Goal: Find specific page/section: Find specific page/section

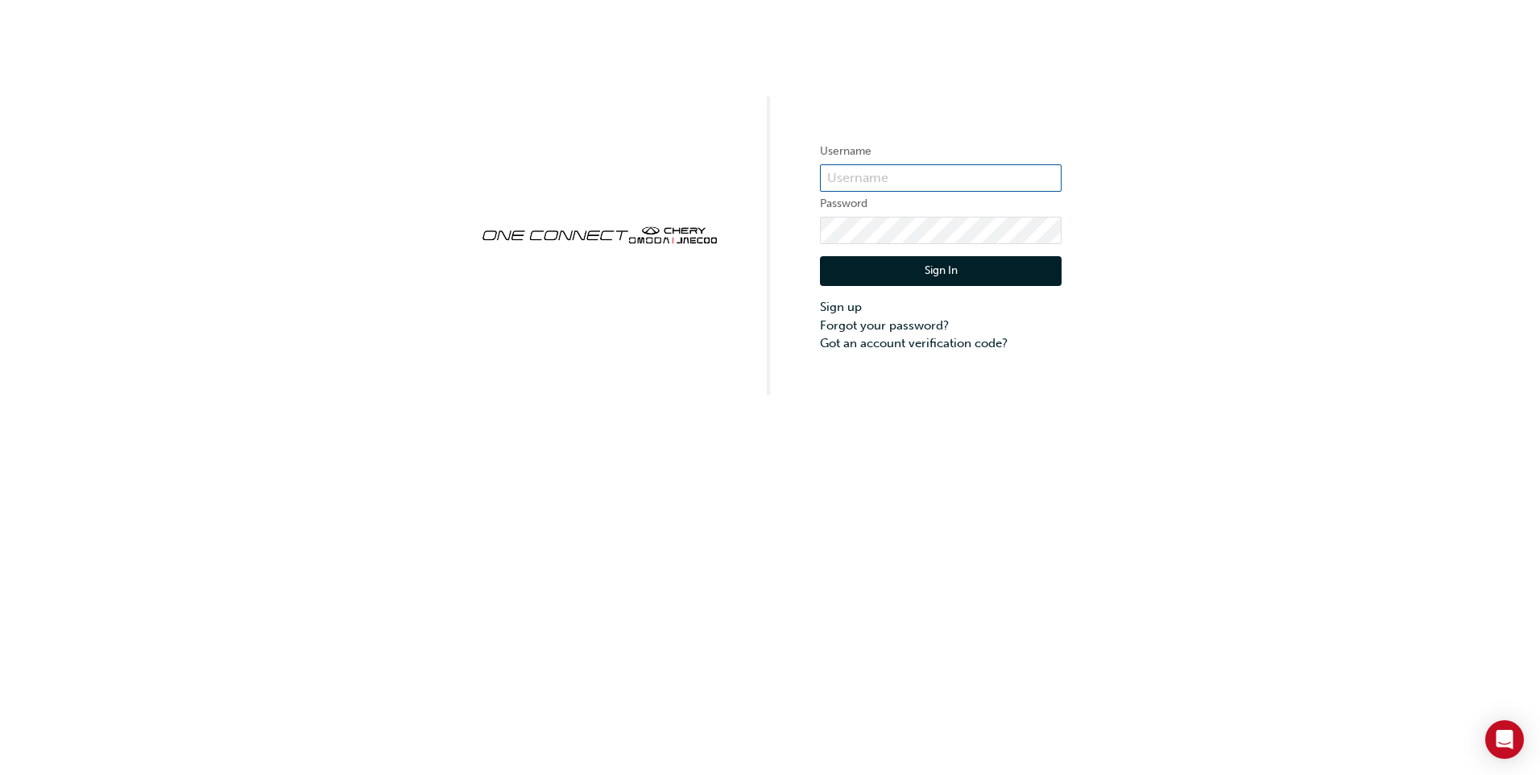
type input "CHAU1909"
click at [967, 266] on button "Sign In" at bounding box center [941, 271] width 242 height 31
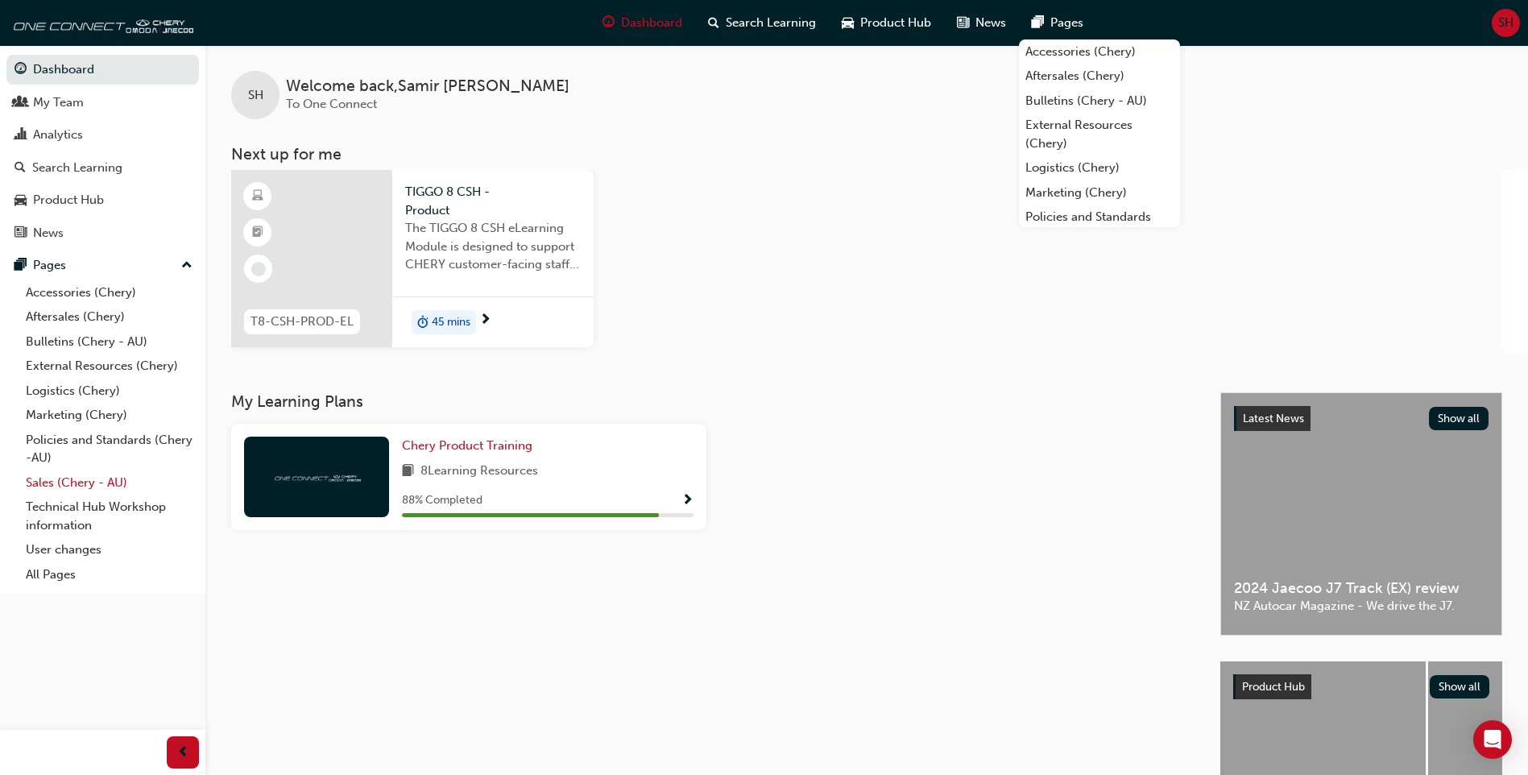
click at [76, 482] on link "Sales (Chery - AU)" at bounding box center [109, 482] width 180 height 25
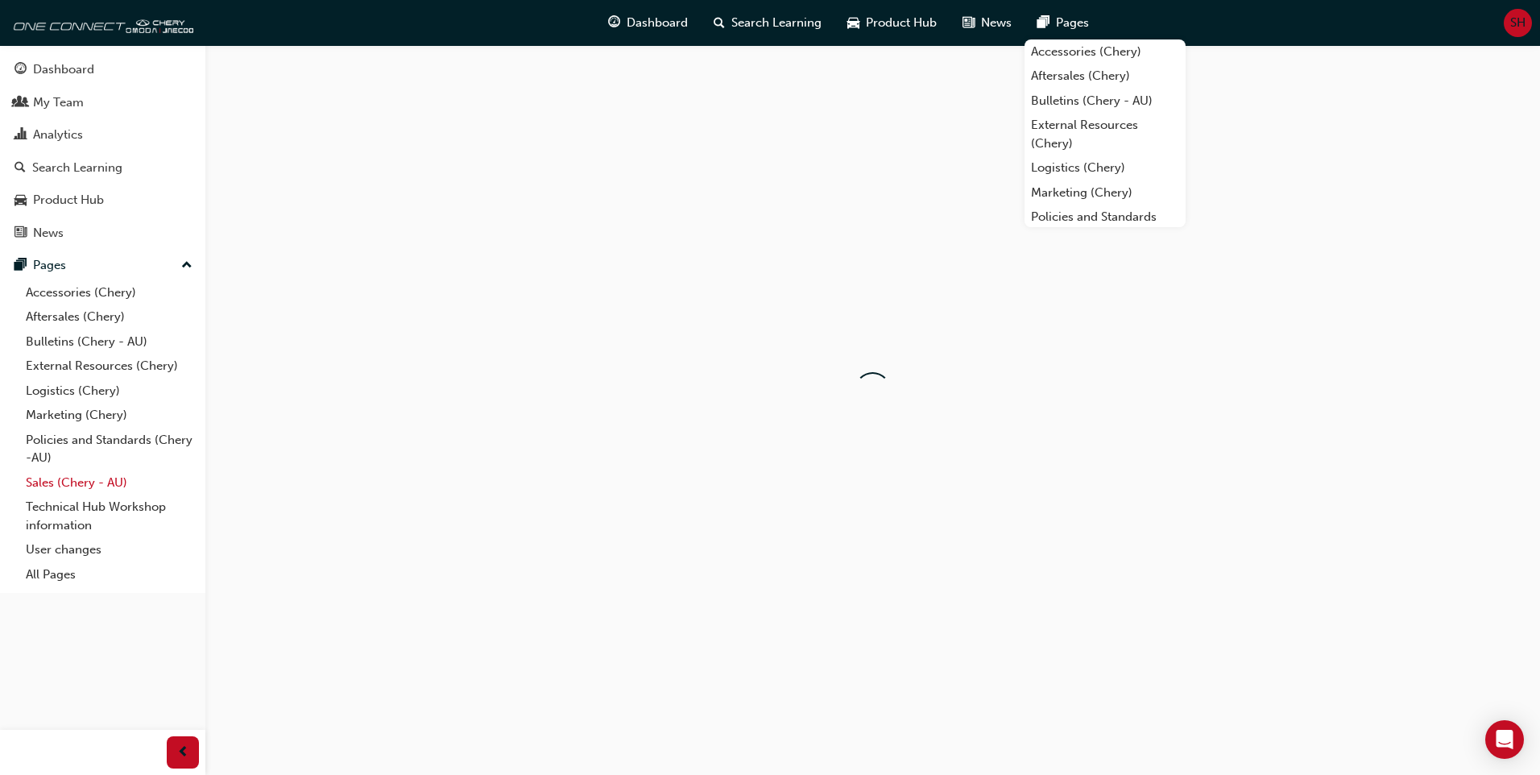
click at [76, 482] on link "Sales (Chery - AU)" at bounding box center [109, 482] width 180 height 25
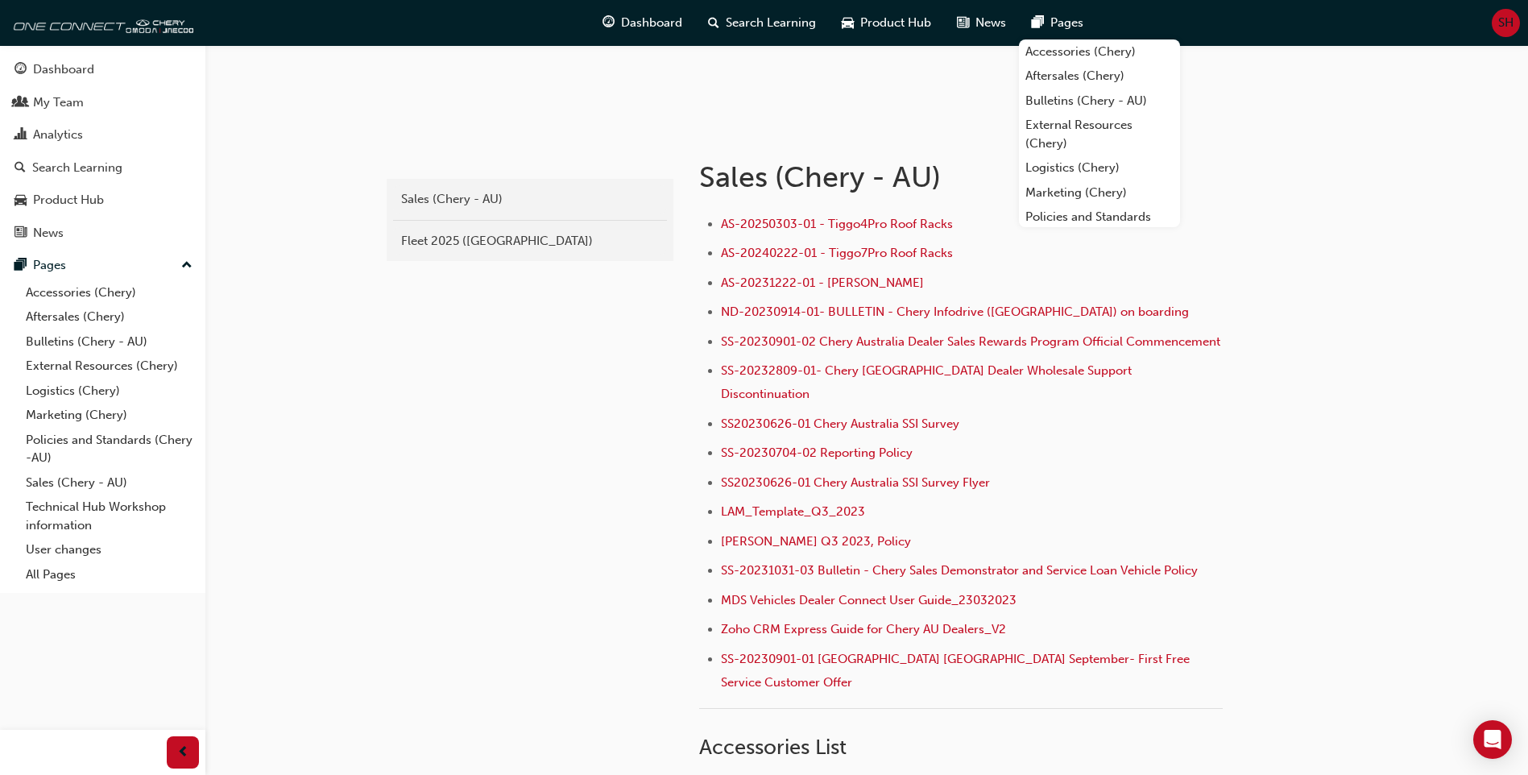
scroll to position [242, 0]
click at [461, 239] on div "Fleet 2025 ([GEOGRAPHIC_DATA])" at bounding box center [530, 239] width 258 height 19
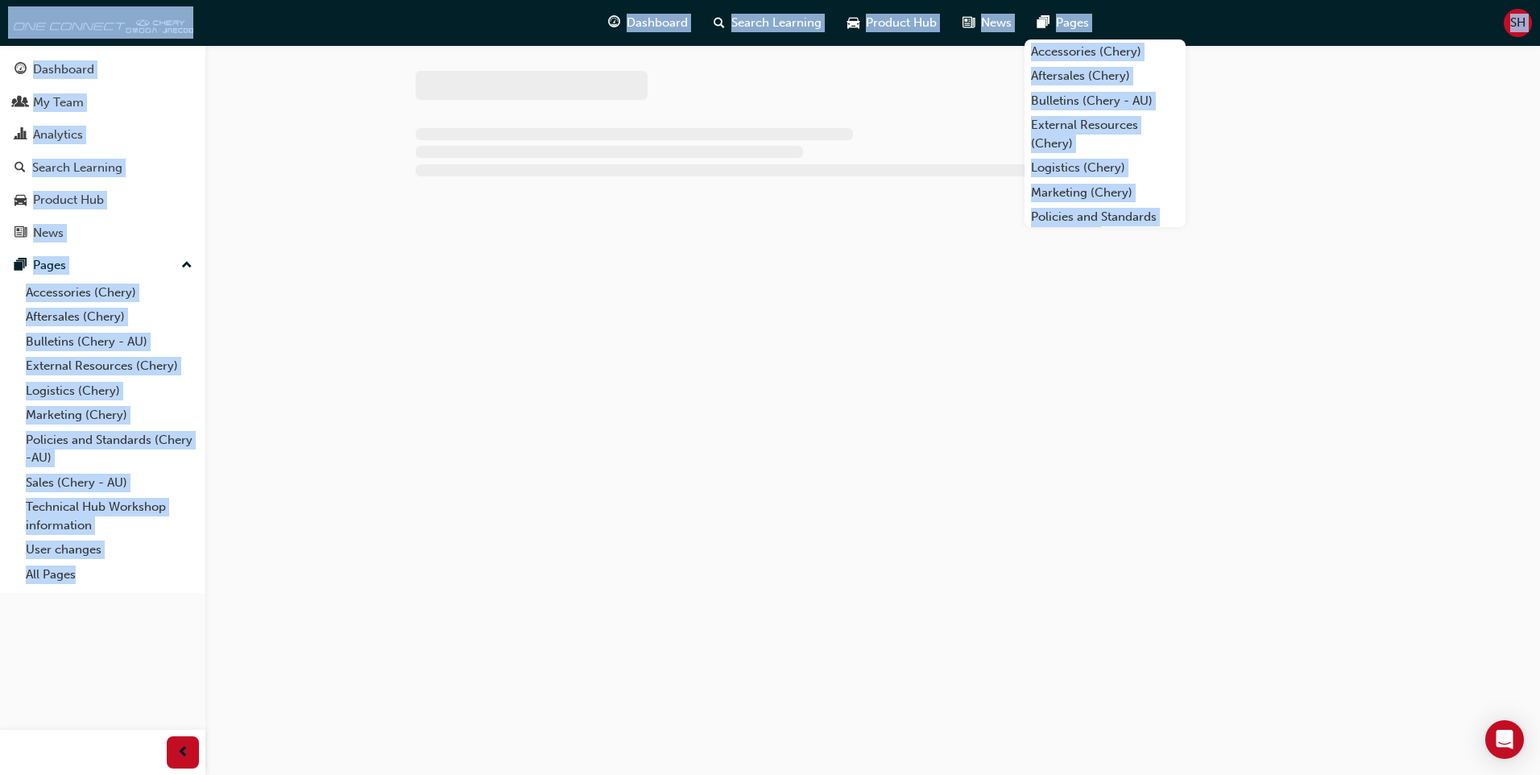
click at [461, 239] on div at bounding box center [873, 164] width 967 height 239
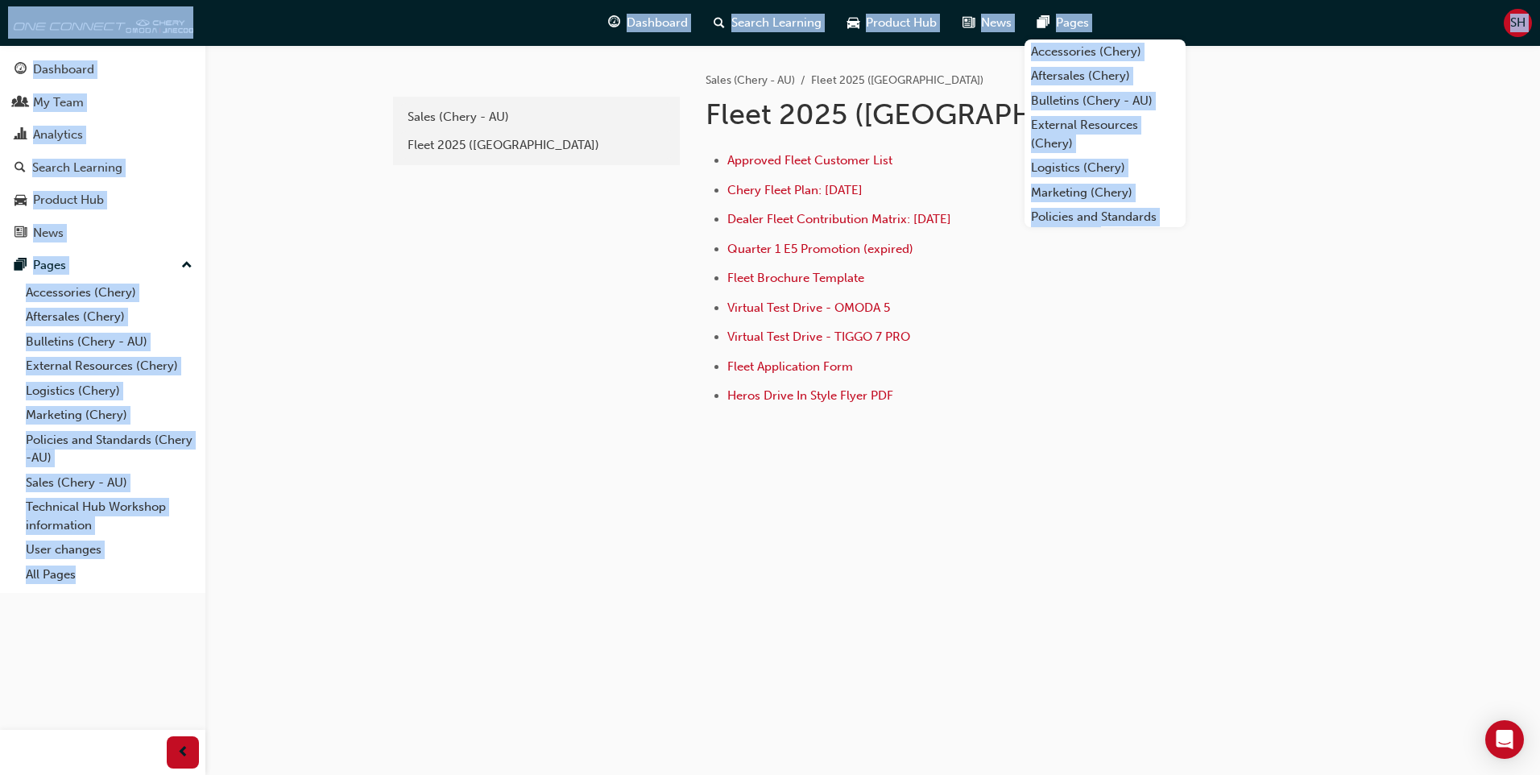
click at [622, 429] on div "33e7f17e-b072-4a87-8445-9bbad915c39b Sales (Chery - AU) Fleet 2025 (Chery)" at bounding box center [535, 259] width 290 height 428
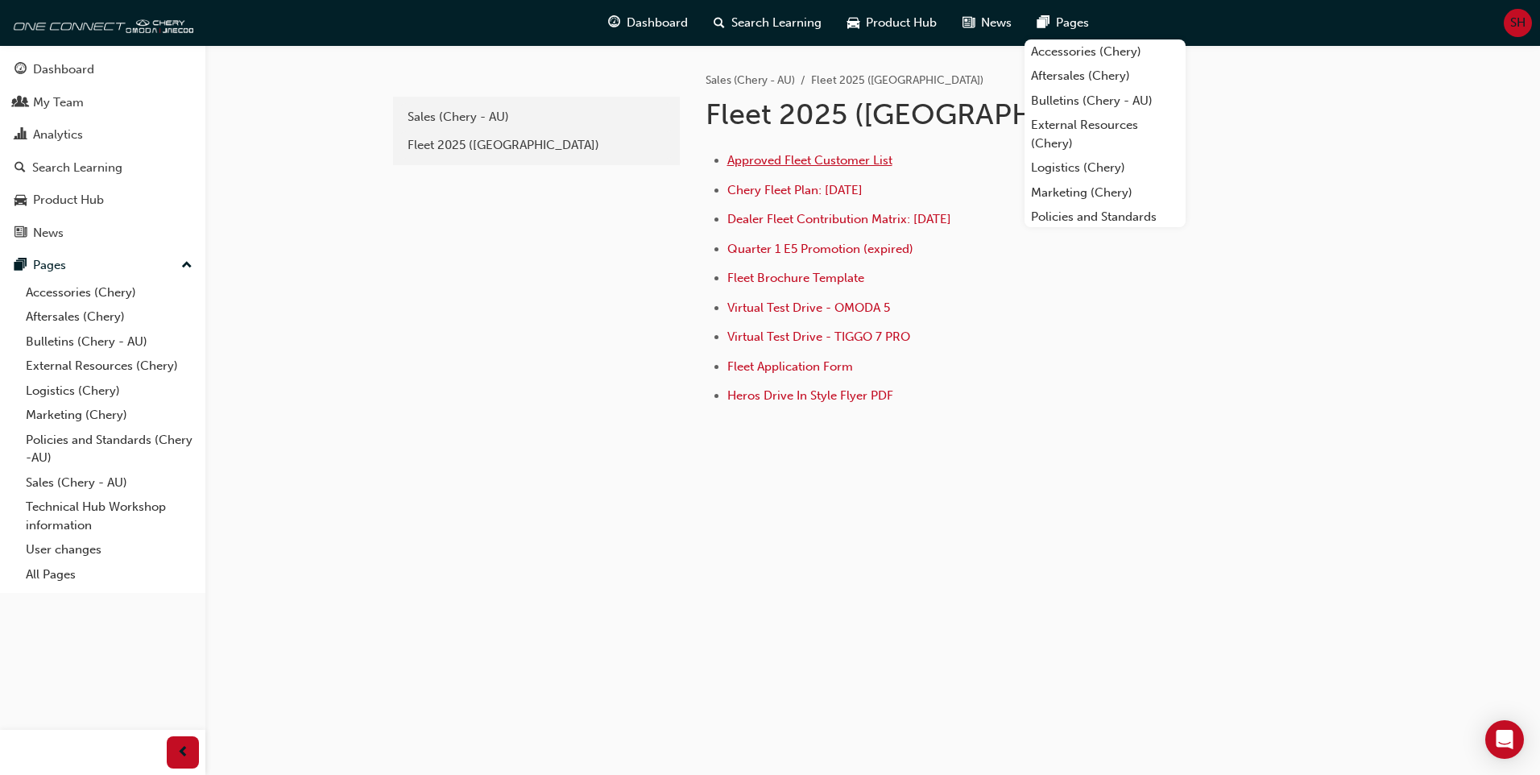
click at [839, 161] on span "Approved Fleet Customer List" at bounding box center [809, 160] width 165 height 14
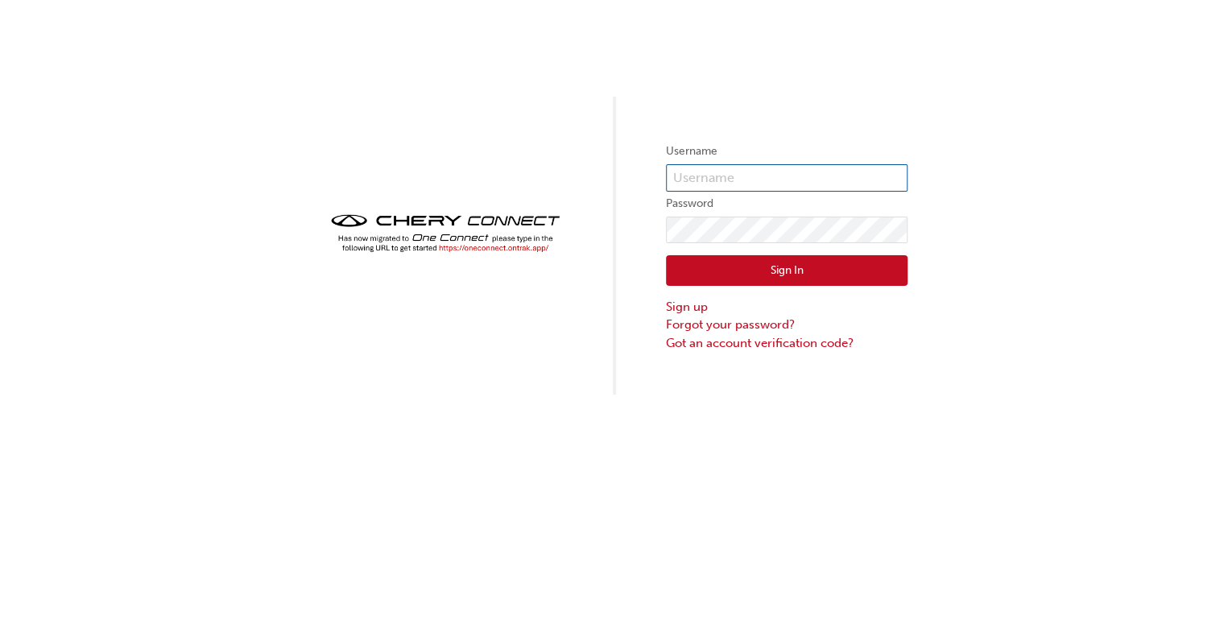
type input "CHAU1909"
click at [742, 275] on button "Sign In" at bounding box center [787, 270] width 242 height 31
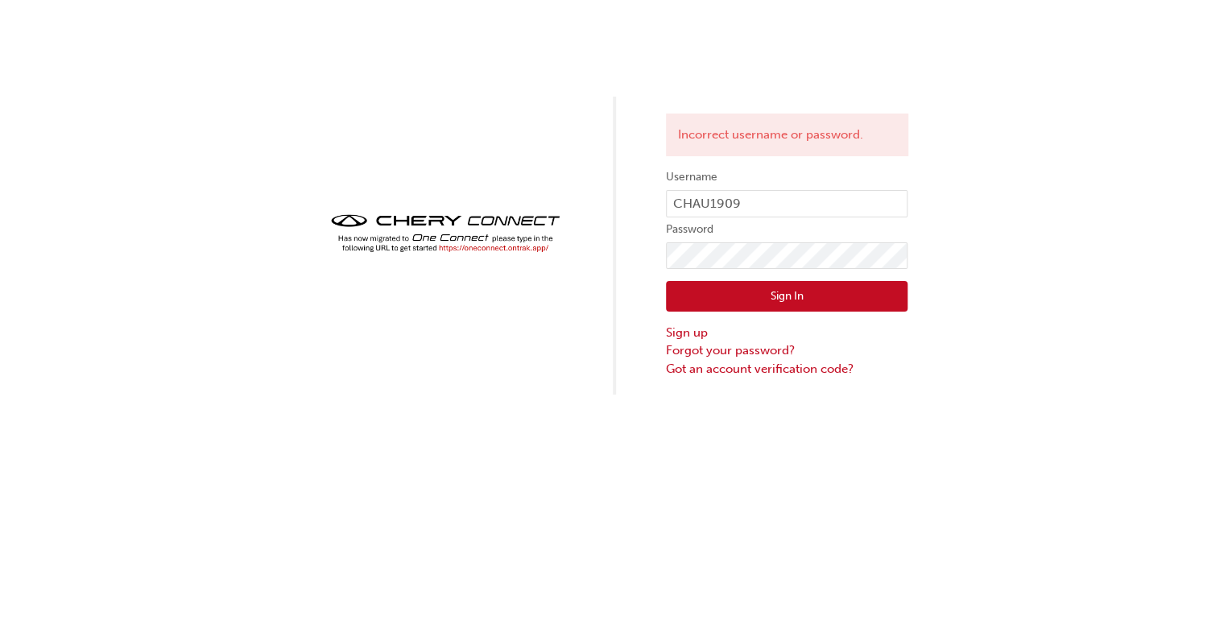
click at [783, 295] on button "Sign In" at bounding box center [787, 296] width 242 height 31
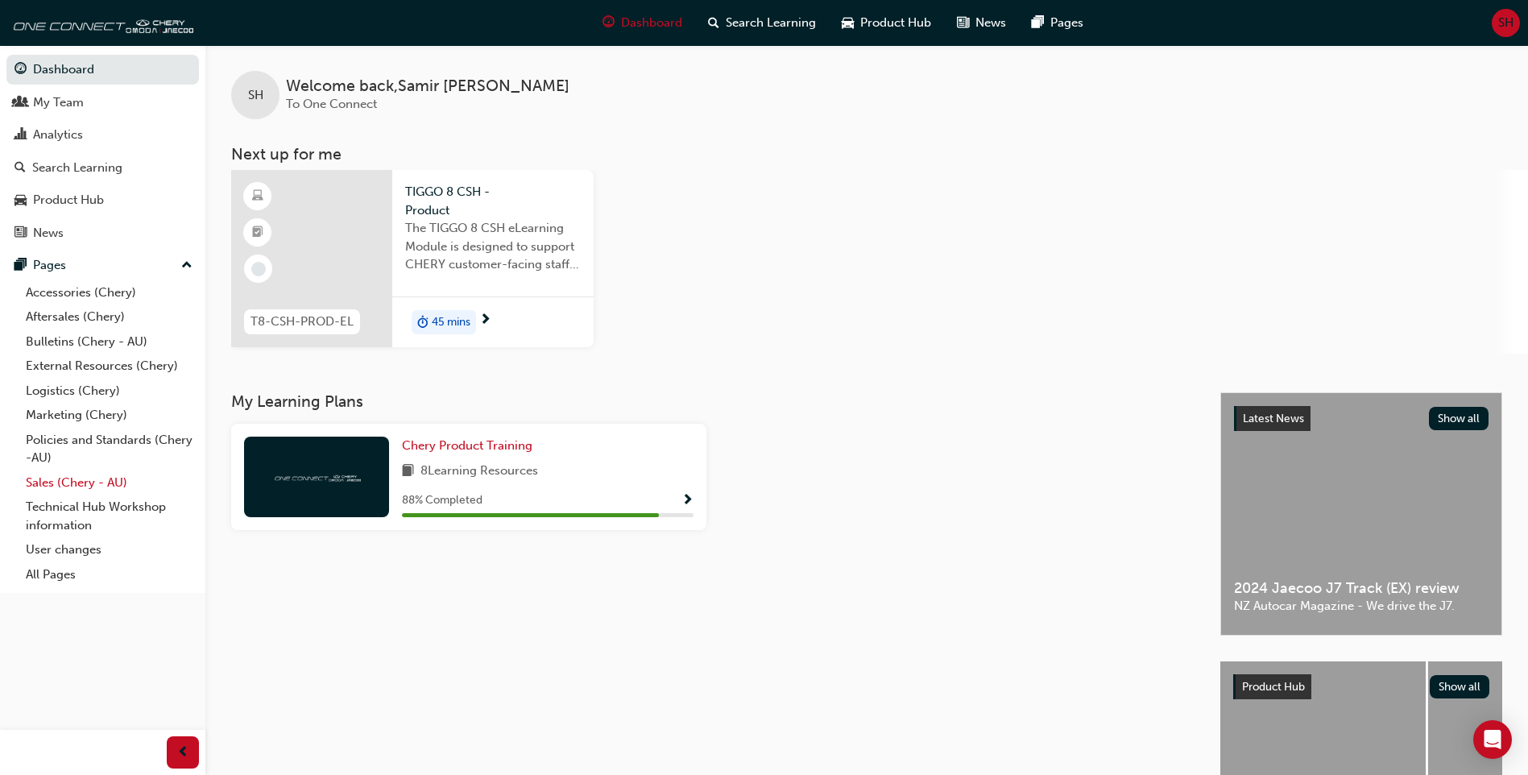
click at [70, 487] on link "Sales (Chery - AU)" at bounding box center [109, 482] width 180 height 25
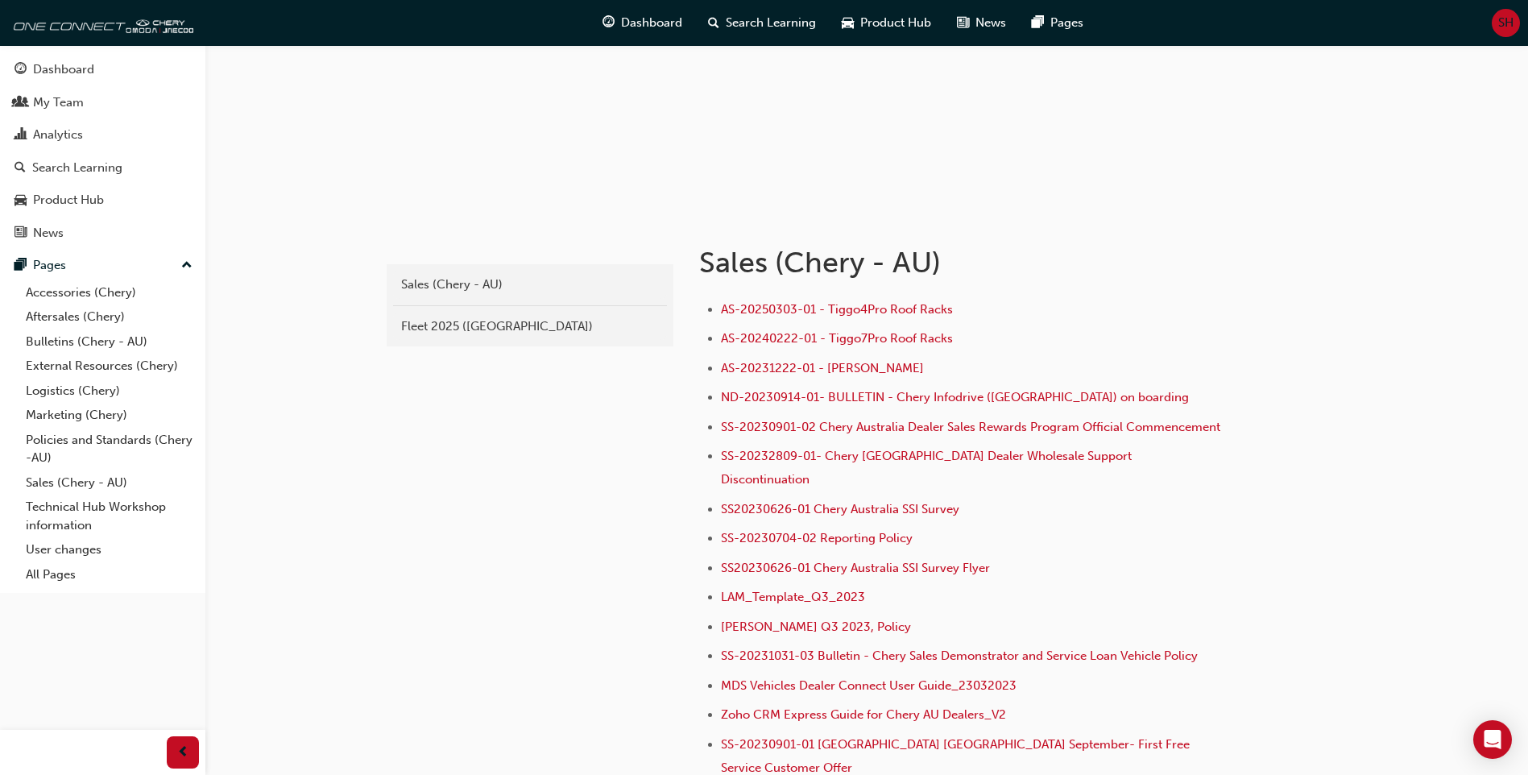
scroll to position [161, 0]
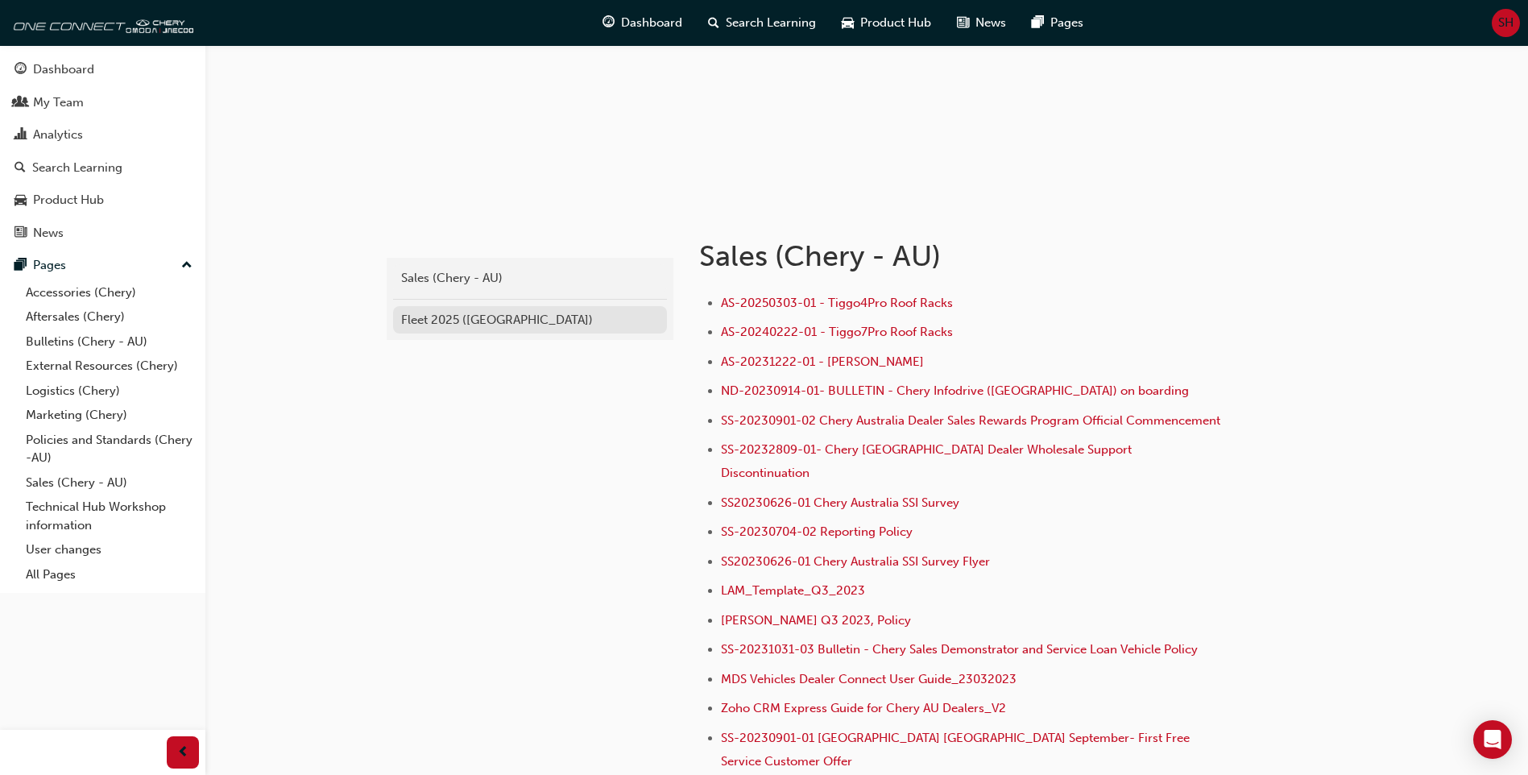
click at [460, 327] on div "Fleet 2025 ([GEOGRAPHIC_DATA])" at bounding box center [530, 320] width 258 height 19
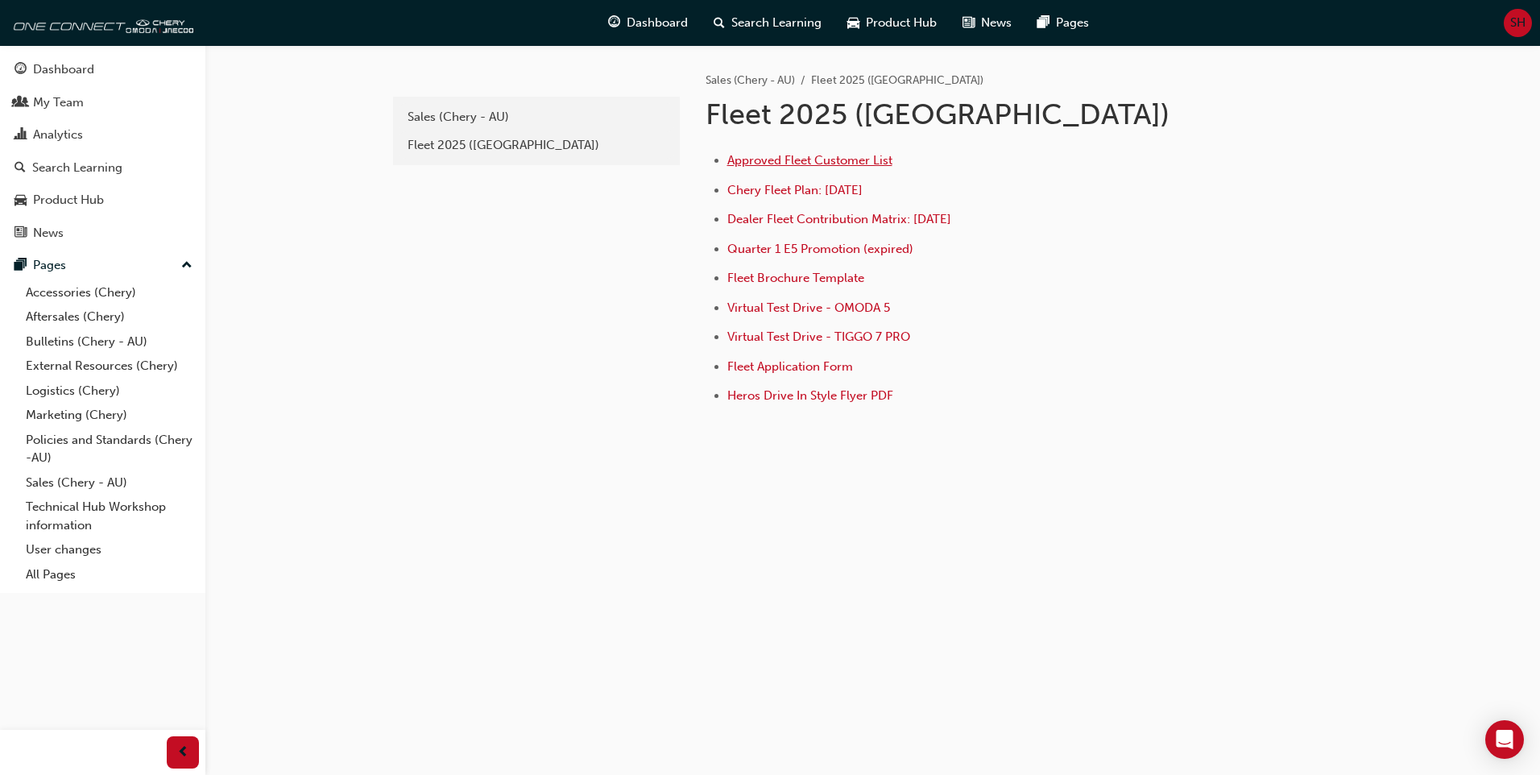
click at [821, 162] on span "Approved Fleet Customer List" at bounding box center [809, 160] width 165 height 14
click at [453, 147] on div "Fleet 2025 ([GEOGRAPHIC_DATA])" at bounding box center [537, 145] width 258 height 19
click at [852, 162] on span "Approved Fleet Customer List" at bounding box center [809, 160] width 165 height 14
